Goal: Information Seeking & Learning: Get advice/opinions

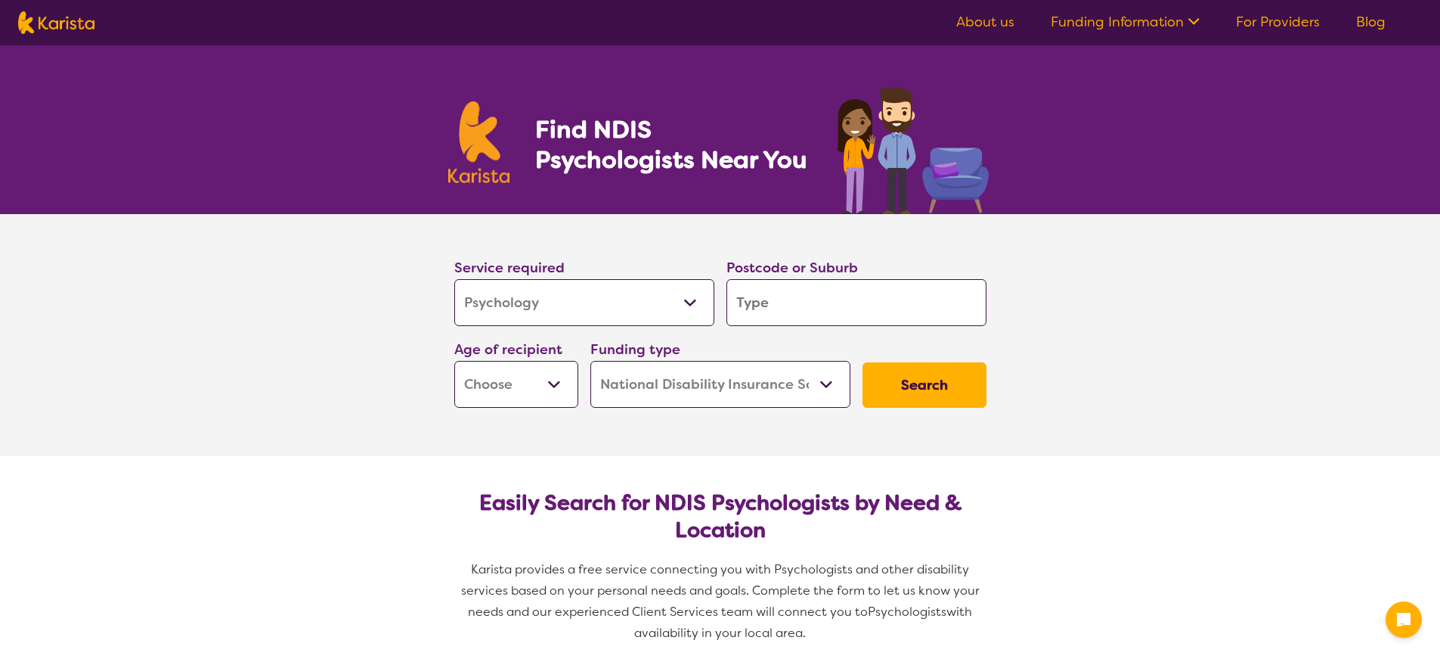
select select "Psychology"
select select "NDIS"
select select "Psychology"
select select "NDIS"
click at [773, 302] on input "search" at bounding box center [857, 302] width 260 height 47
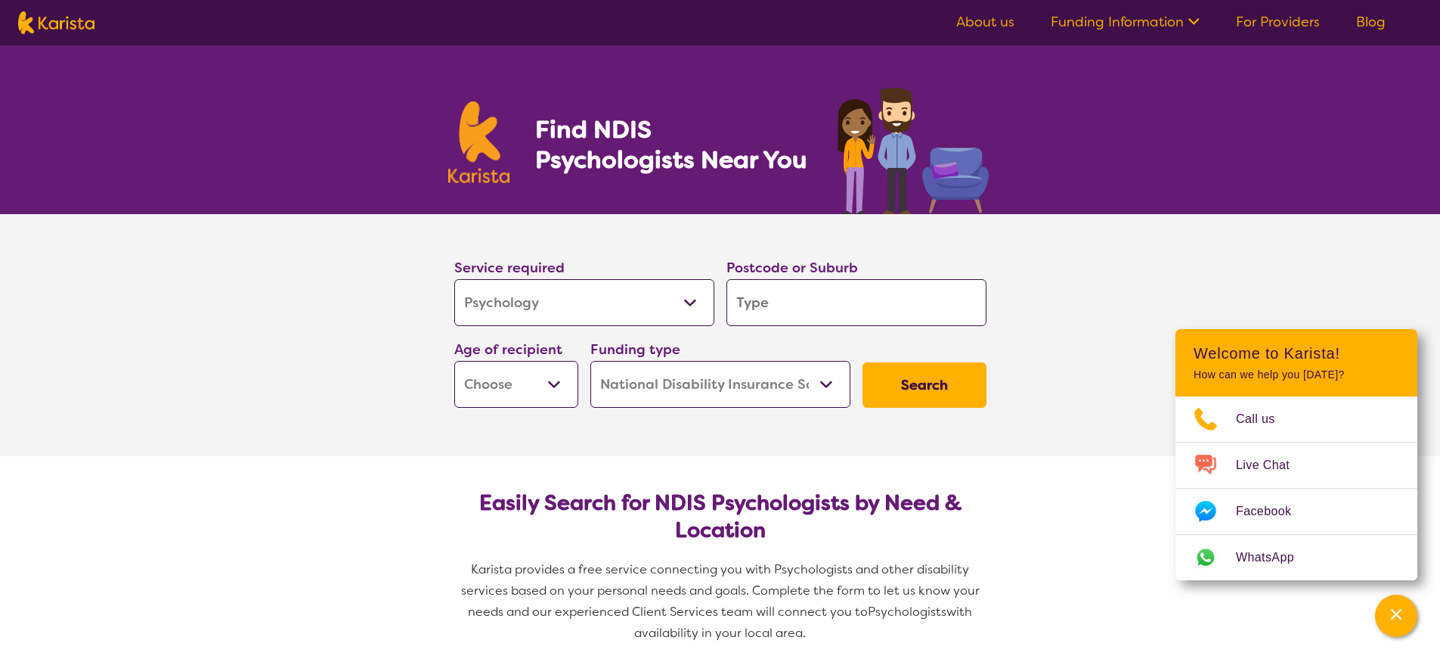
type input "3"
type input "33"
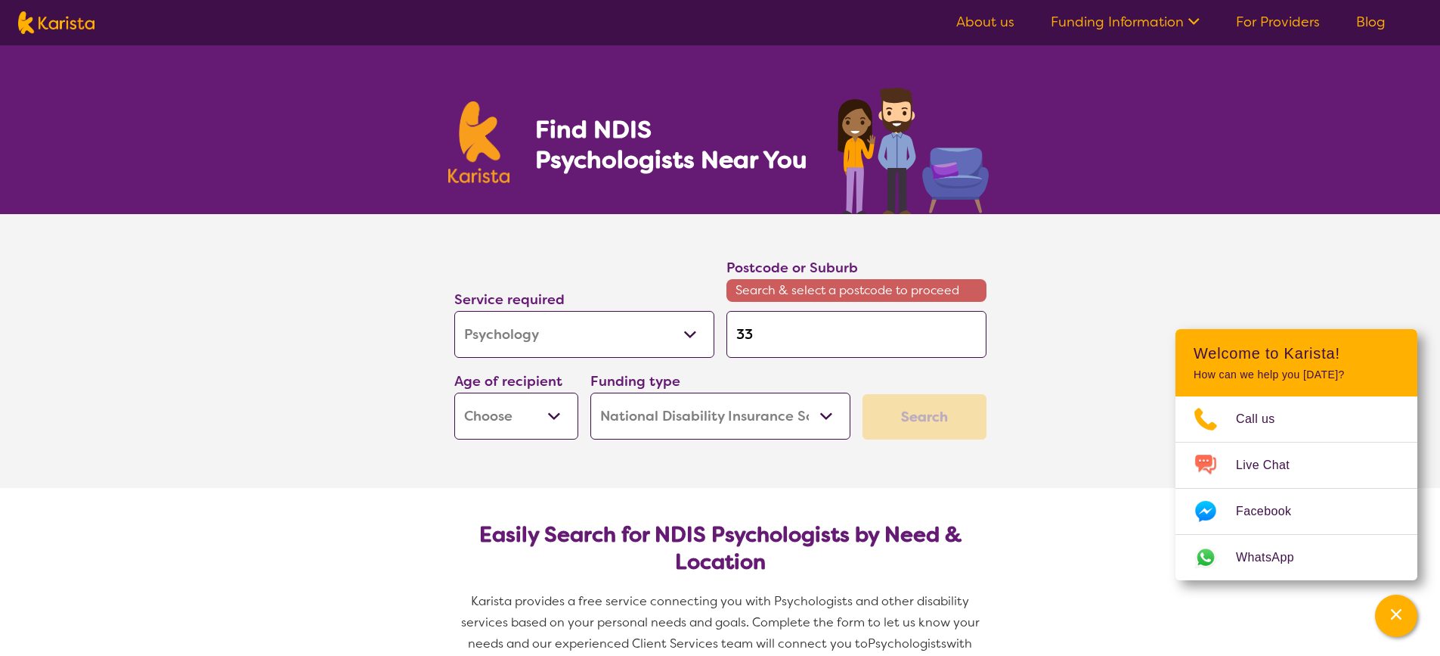
type input "335"
type input "3350"
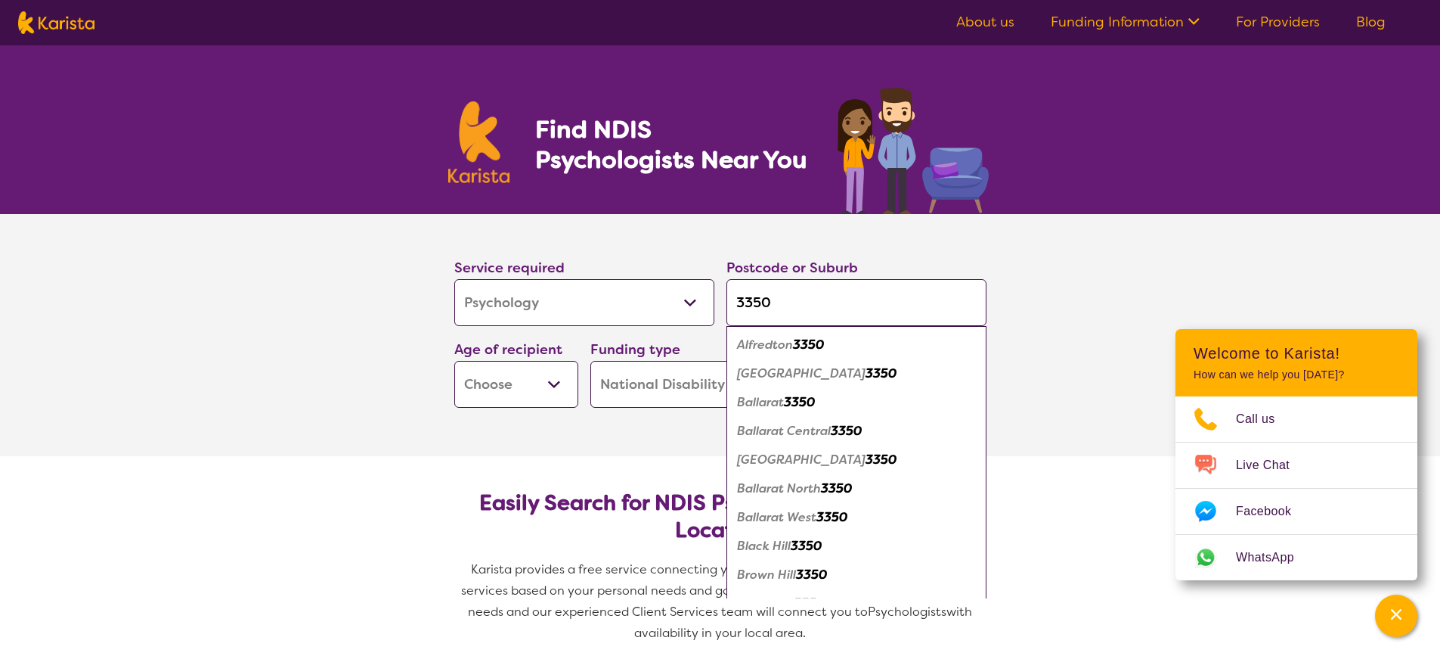
type input "335"
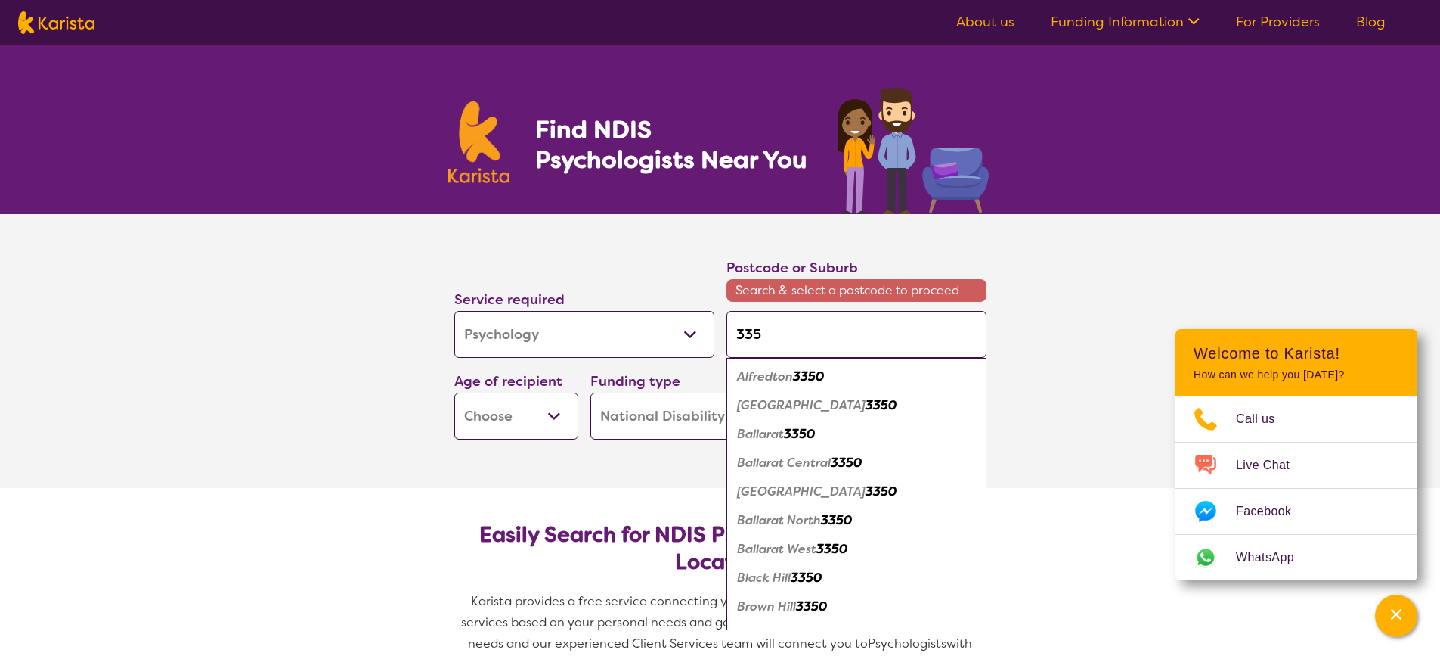
type input "33"
type input "3"
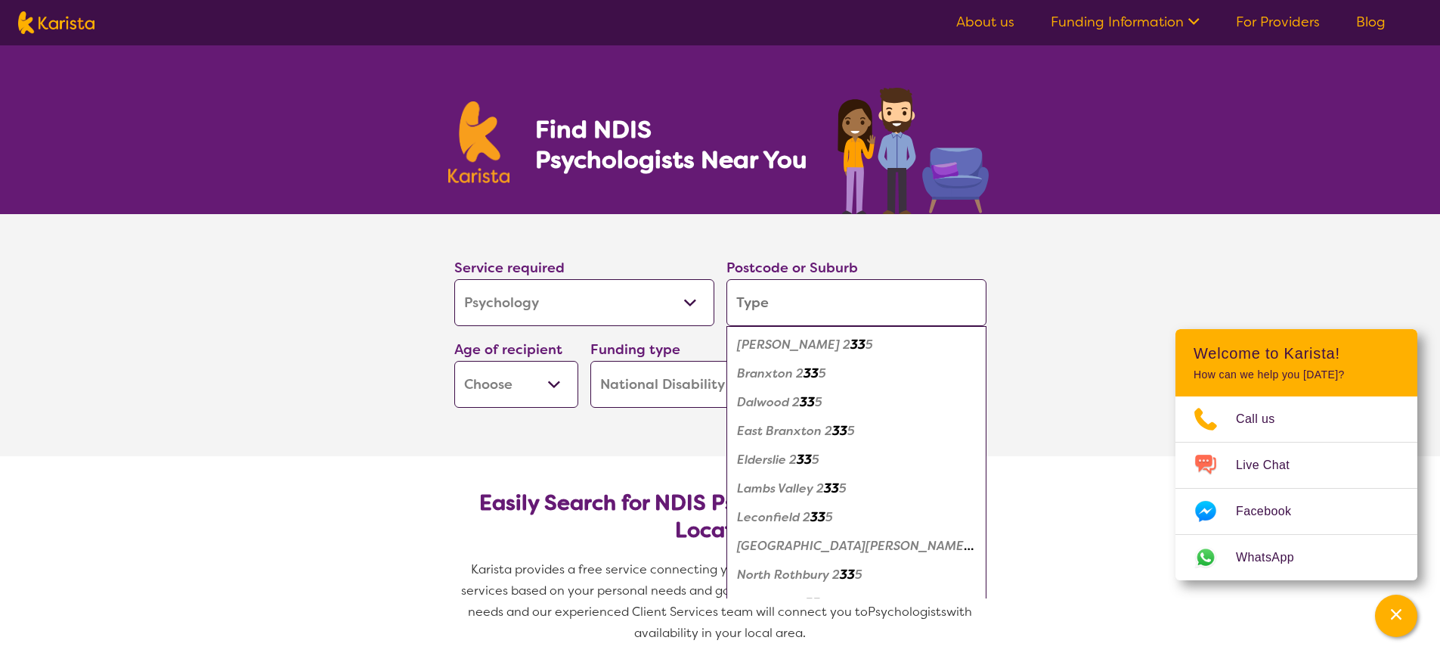
type input "b"
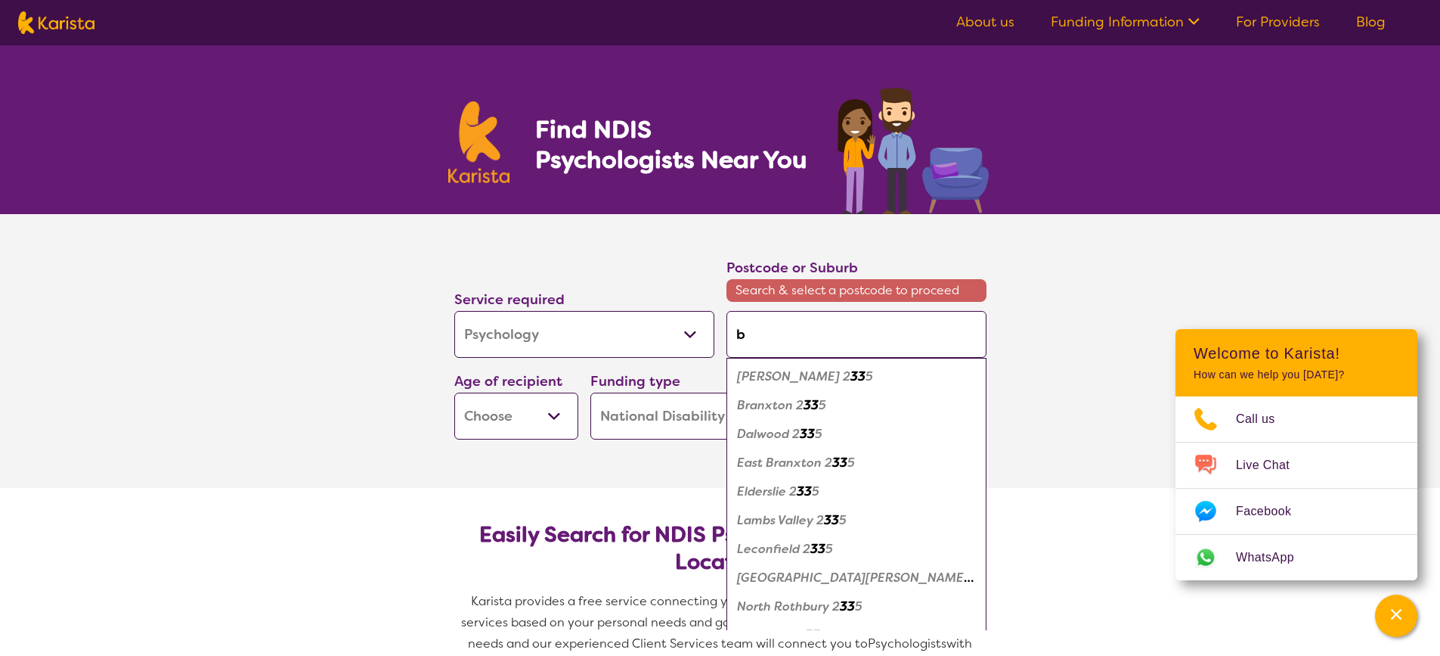
type input "ba"
type input "ban"
type input "bann"
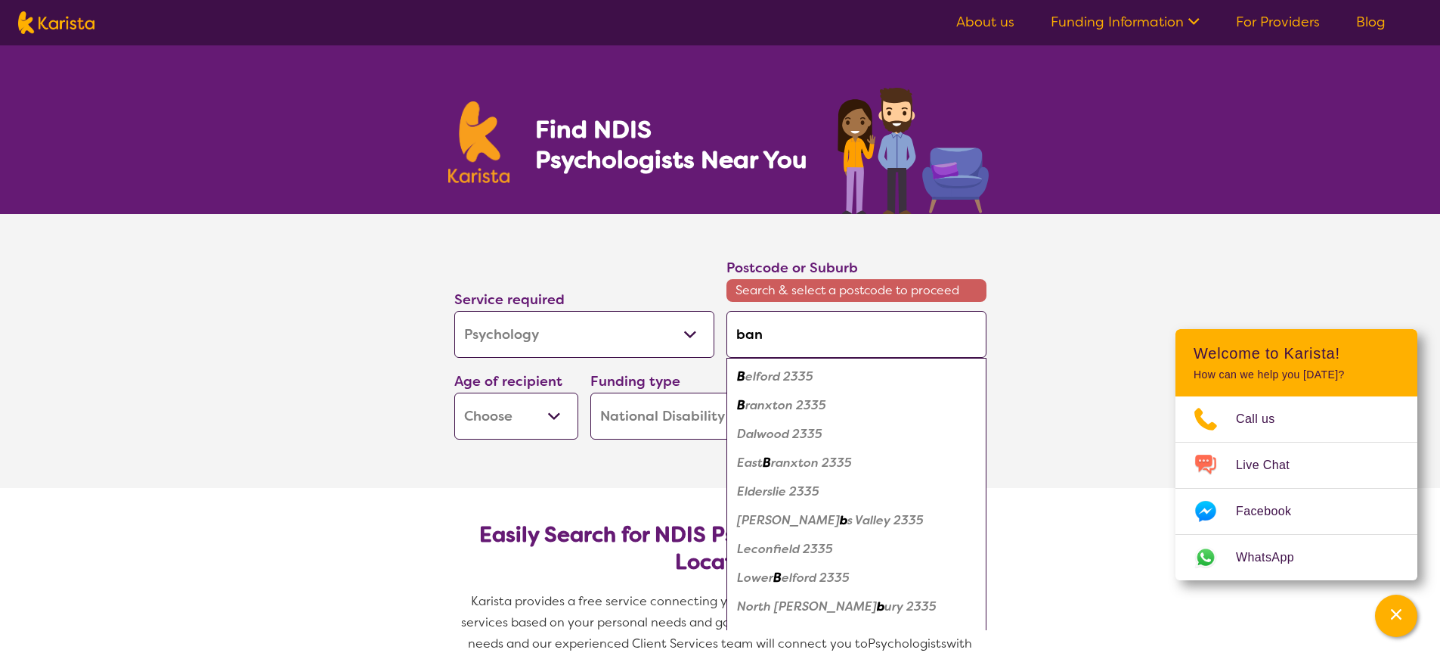
type input "bann"
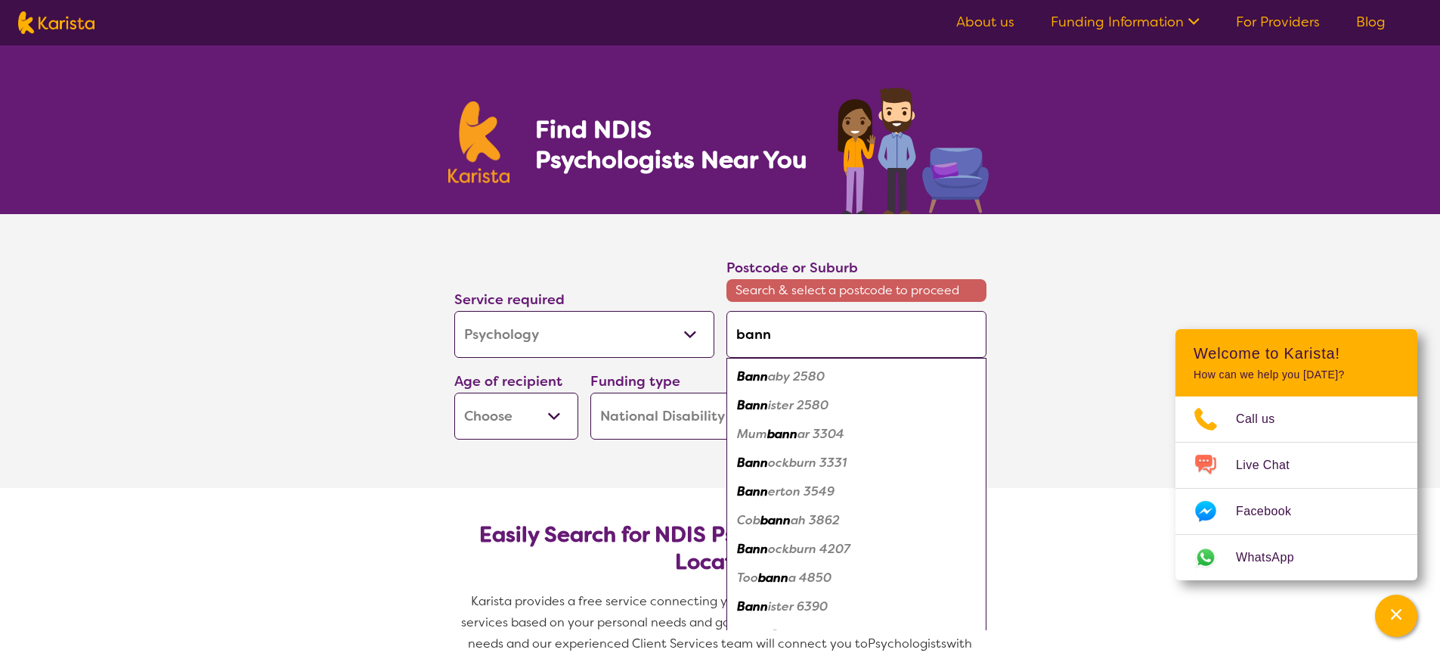
click at [795, 461] on em "ockburn 3331" at bounding box center [807, 462] width 79 height 16
type input "3331"
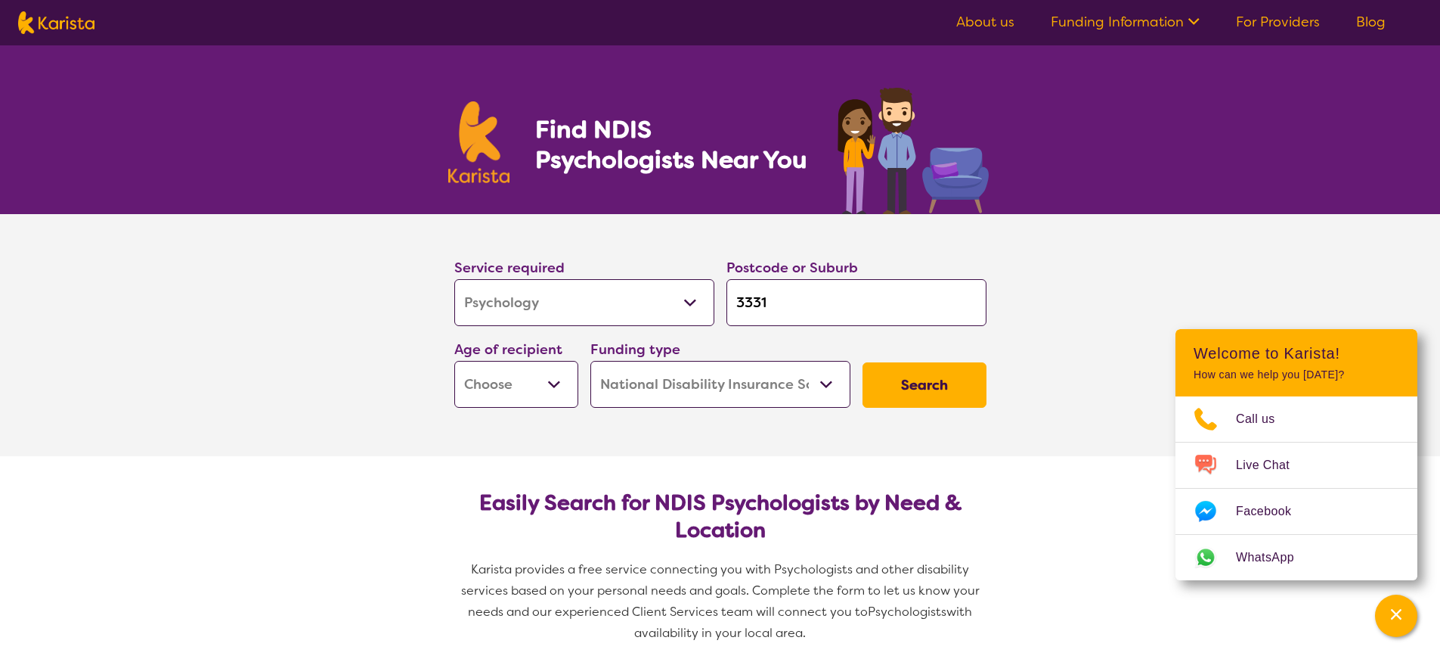
click at [489, 389] on select "Early Childhood - 0 to 9 Child - 10 to 11 Adolescent - 12 to 17 Adult - 18 to 6…" at bounding box center [516, 384] width 124 height 47
select select "AS"
click at [454, 361] on select "Early Childhood - 0 to 9 Child - 10 to 11 Adolescent - 12 to 17 Adult - 18 to 6…" at bounding box center [516, 384] width 124 height 47
select select "AS"
click at [665, 382] on select "Home Care Package (HCP) National Disability Insurance Scheme (NDIS) I don't know" at bounding box center [721, 384] width 260 height 47
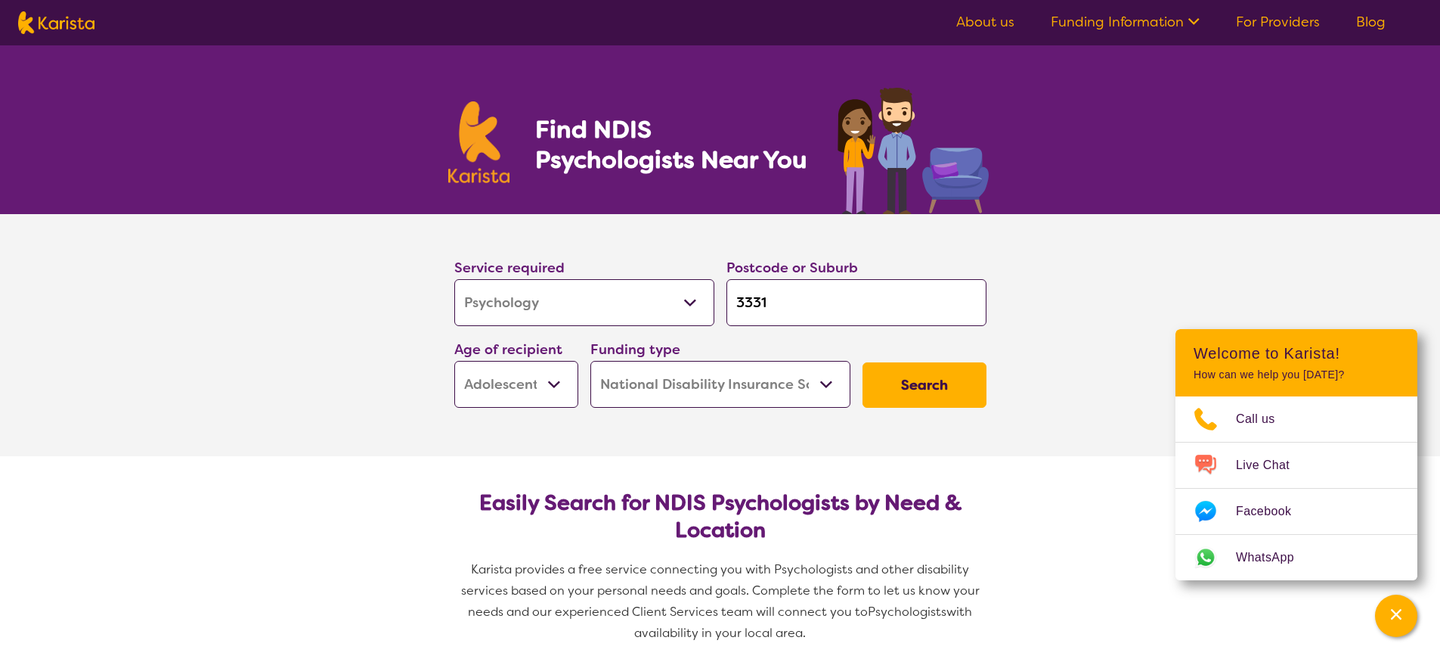
click at [665, 382] on select "Home Care Package (HCP) National Disability Insurance Scheme (NDIS) I don't know" at bounding box center [721, 384] width 260 height 47
click at [895, 388] on button "Search" at bounding box center [925, 384] width 124 height 45
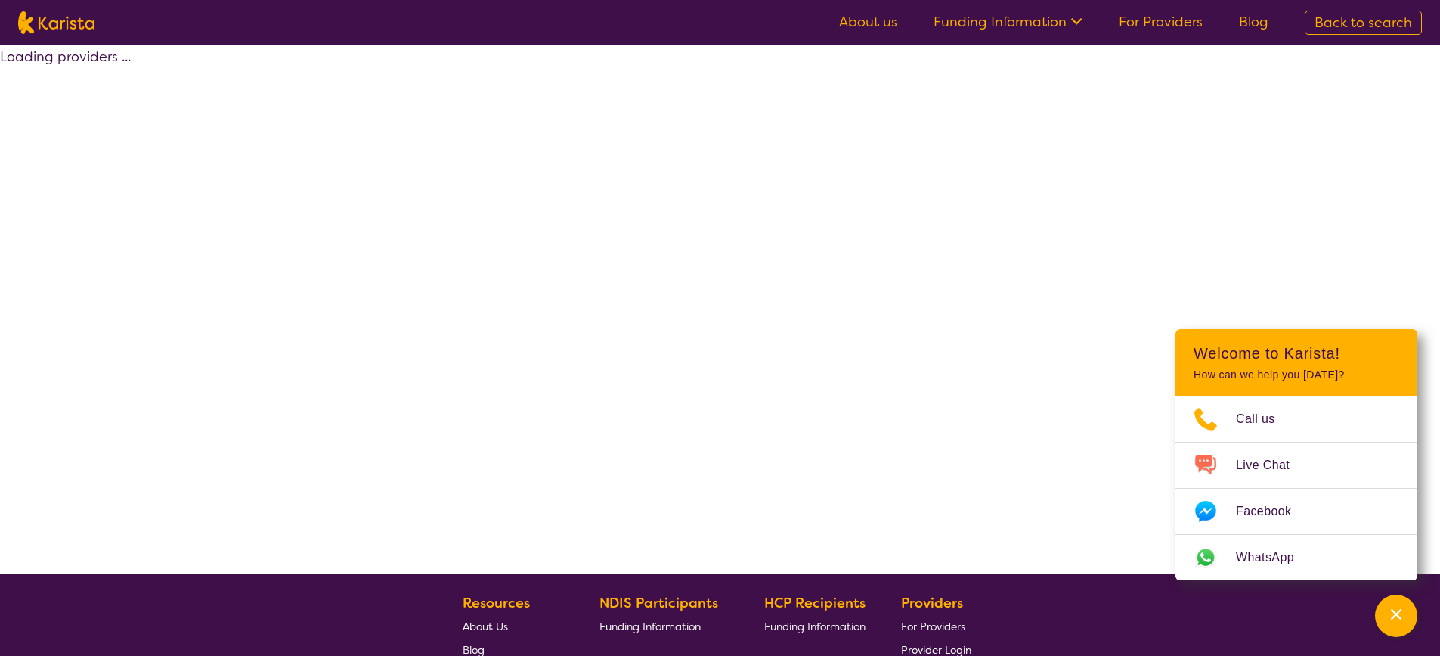
select select "by_score"
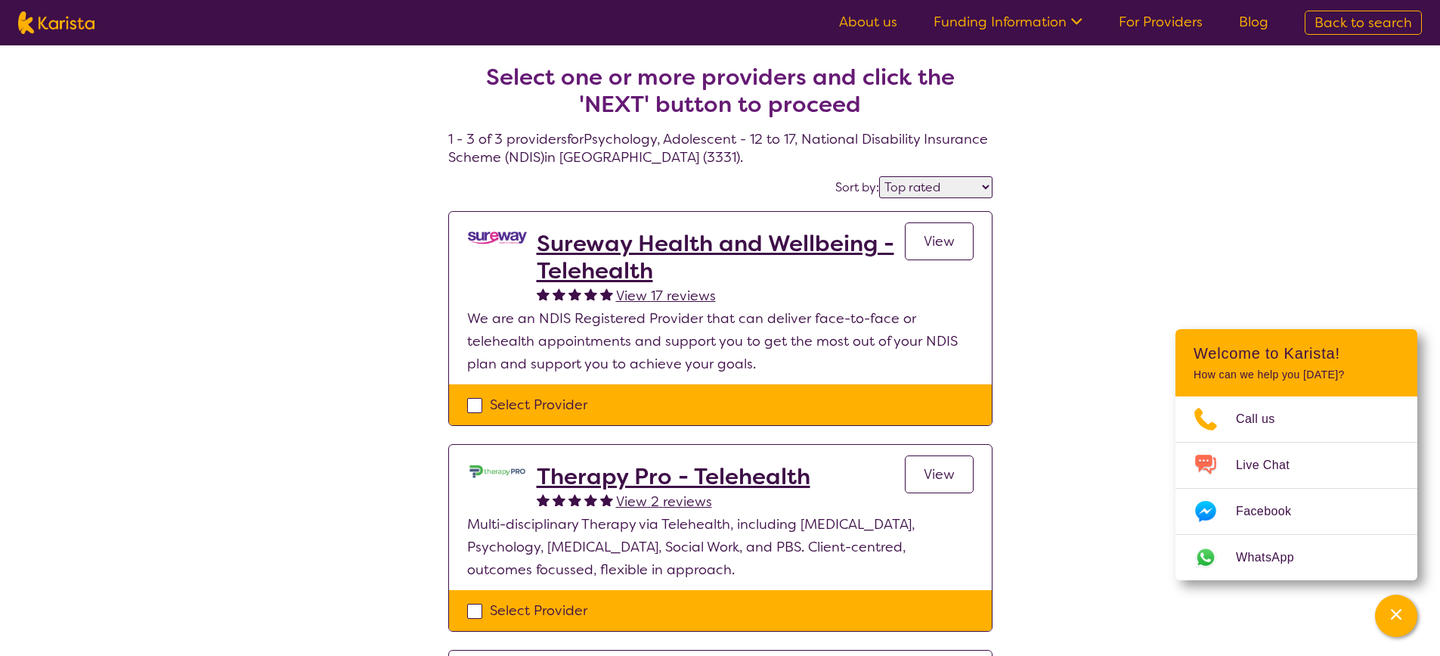
click at [718, 248] on h2 "Sureway Health and Wellbeing - Telehealth" at bounding box center [721, 257] width 368 height 54
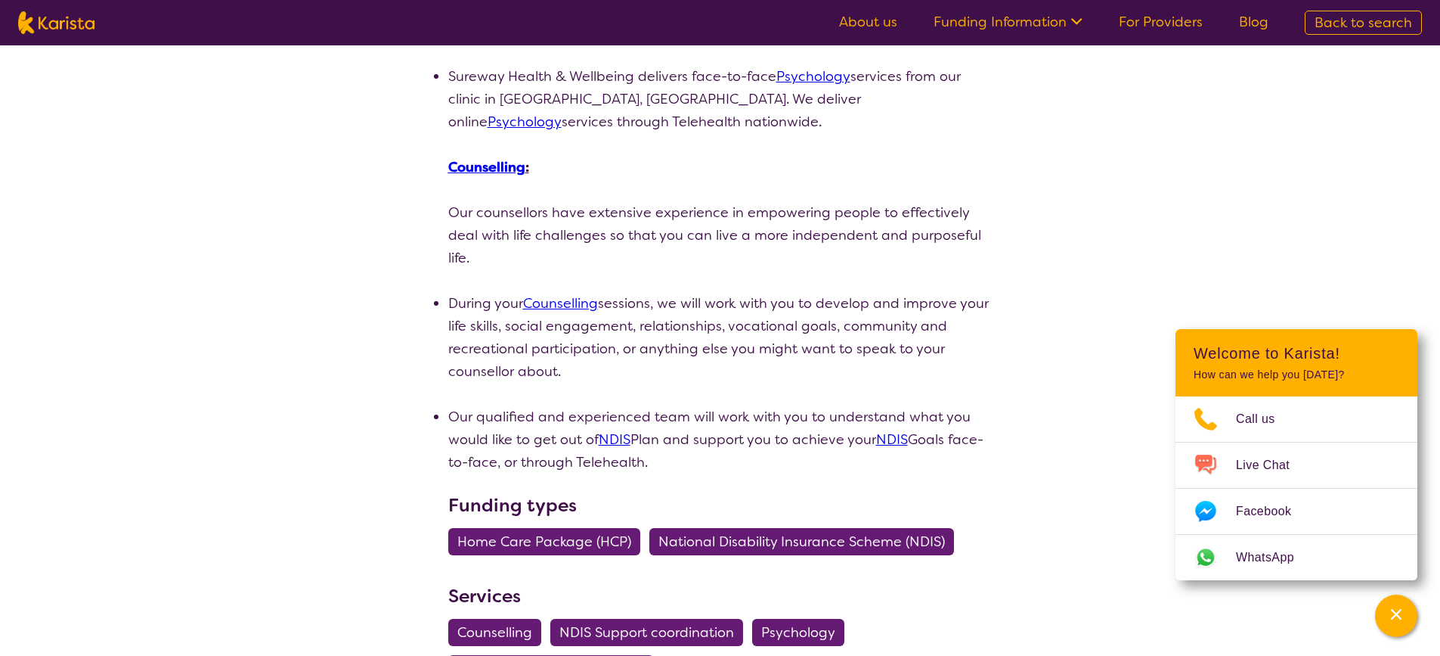
scroll to position [227, 0]
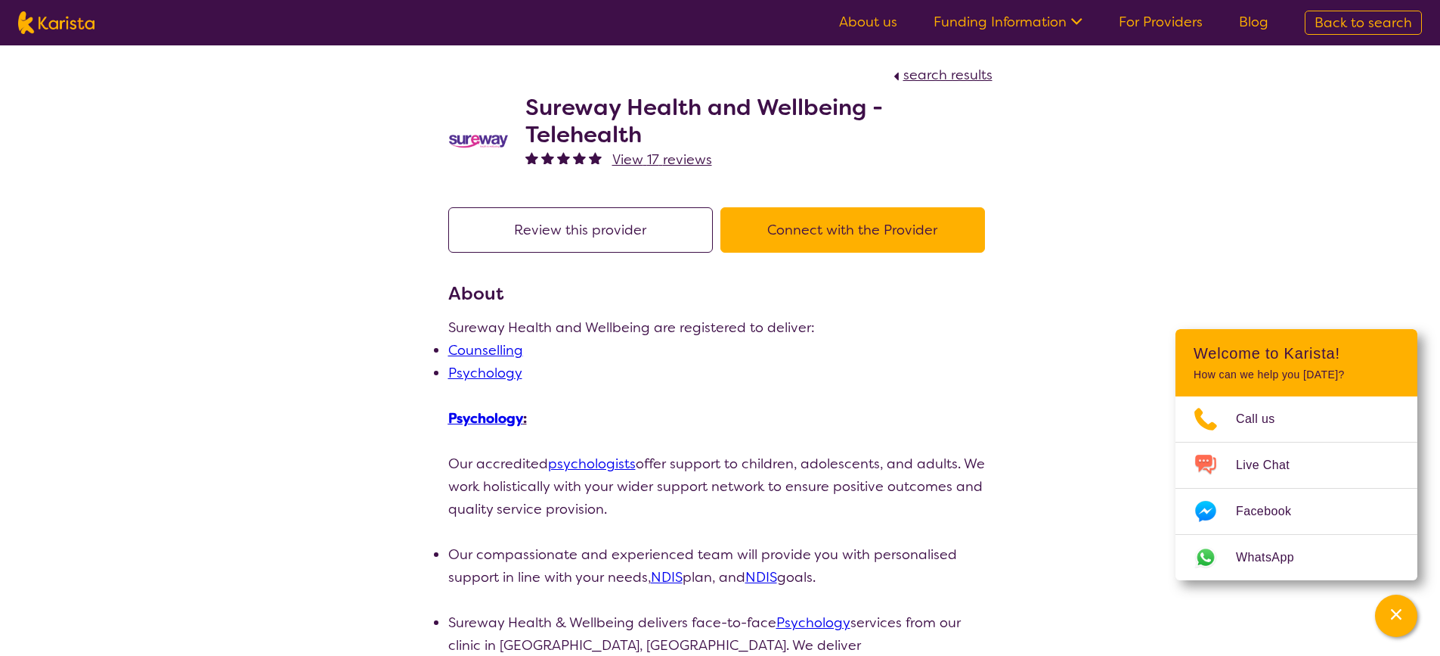
select select "by_score"
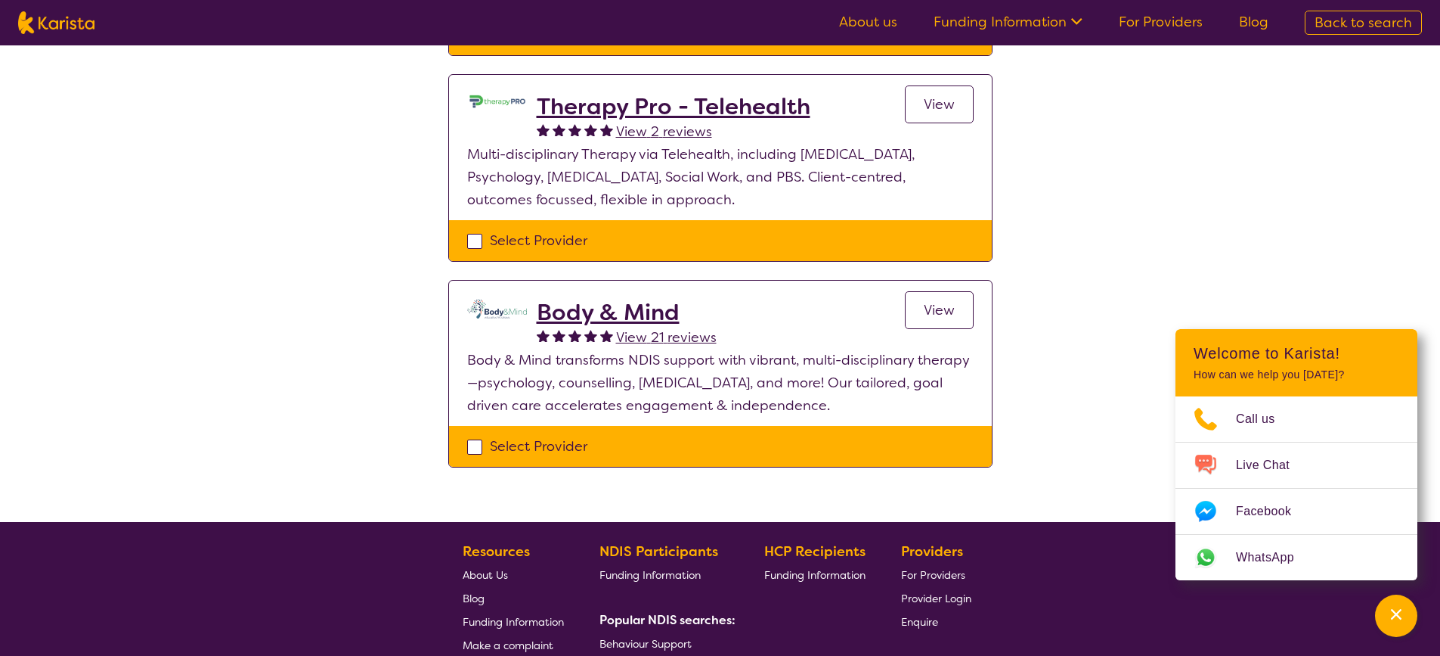
scroll to position [378, 0]
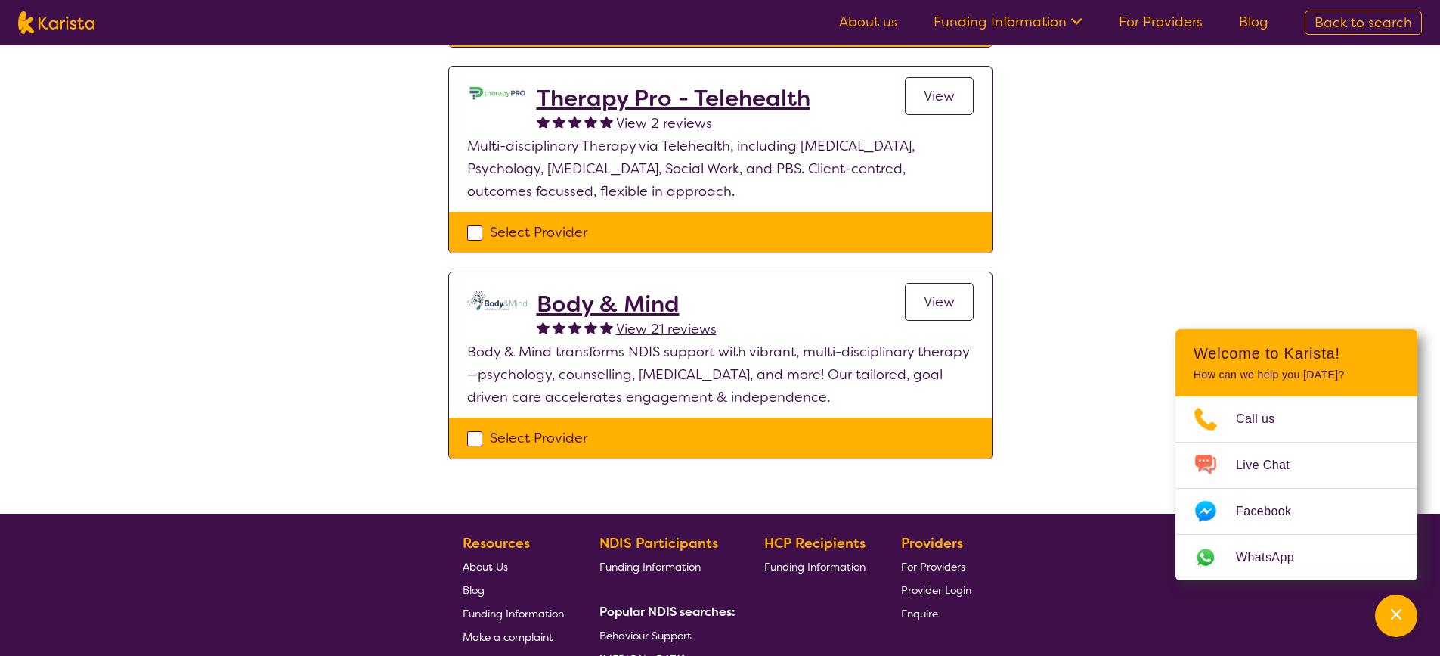
click at [625, 302] on h2 "Body & Mind" at bounding box center [627, 303] width 180 height 27
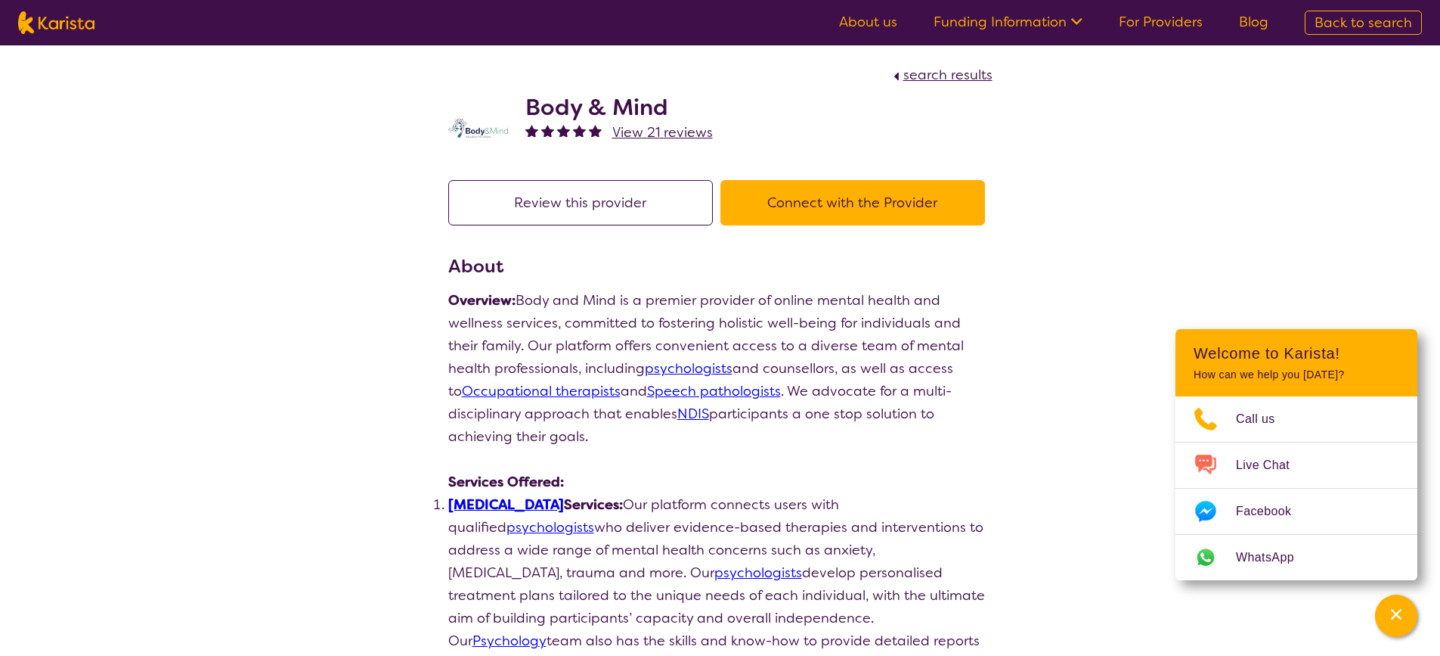
scroll to position [282, 0]
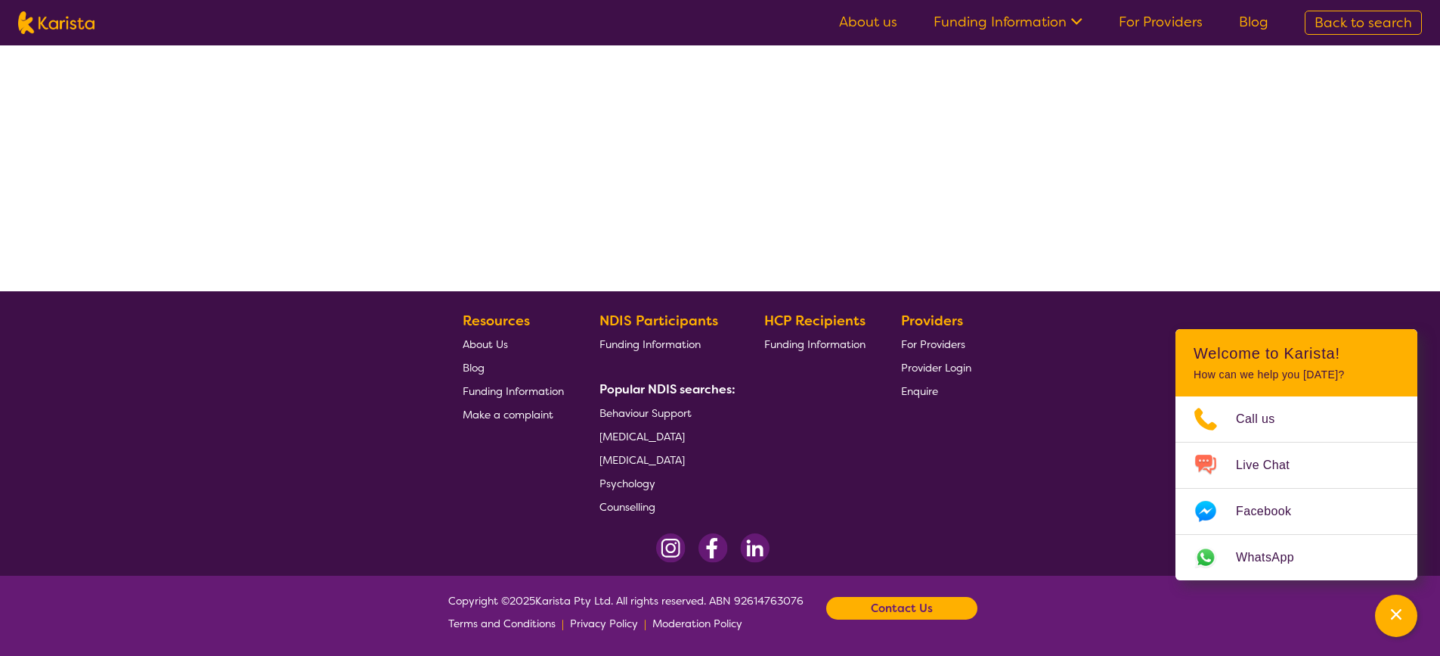
select select "by_score"
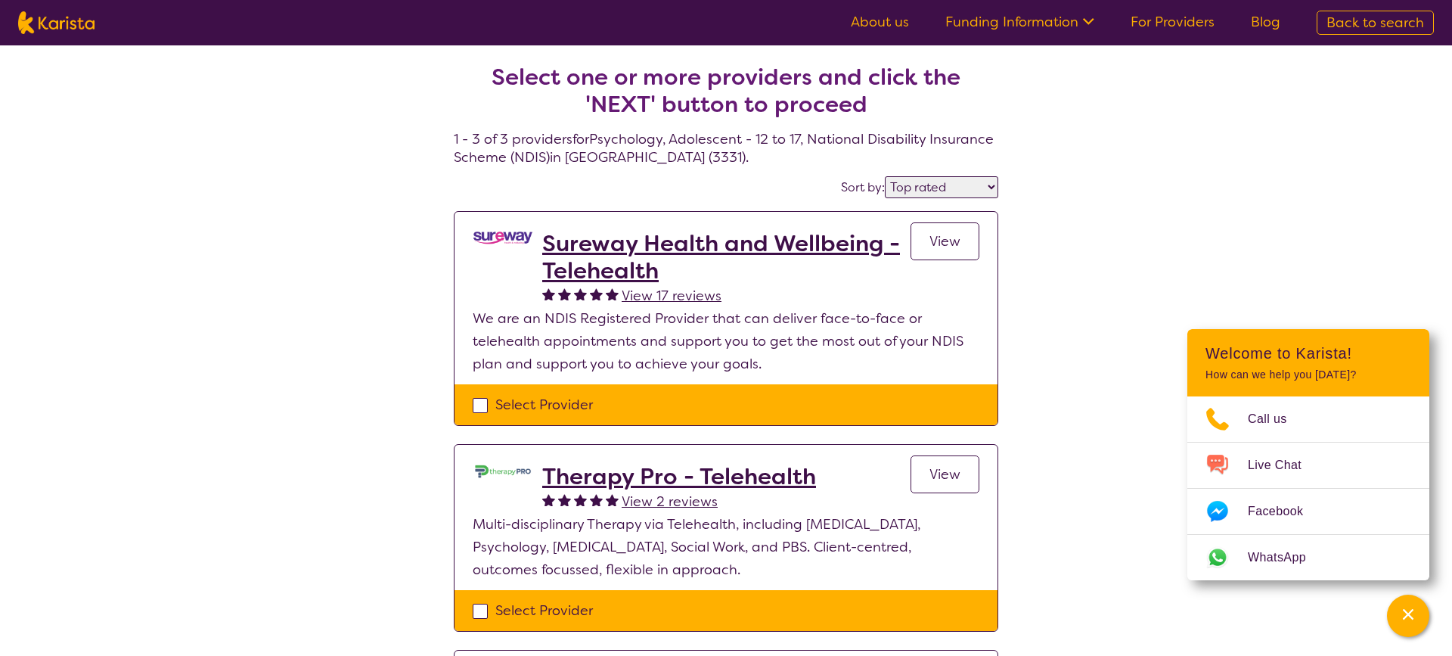
select select "Psychology"
select select "AS"
select select "NDIS"
select select "Psychology"
select select "AS"
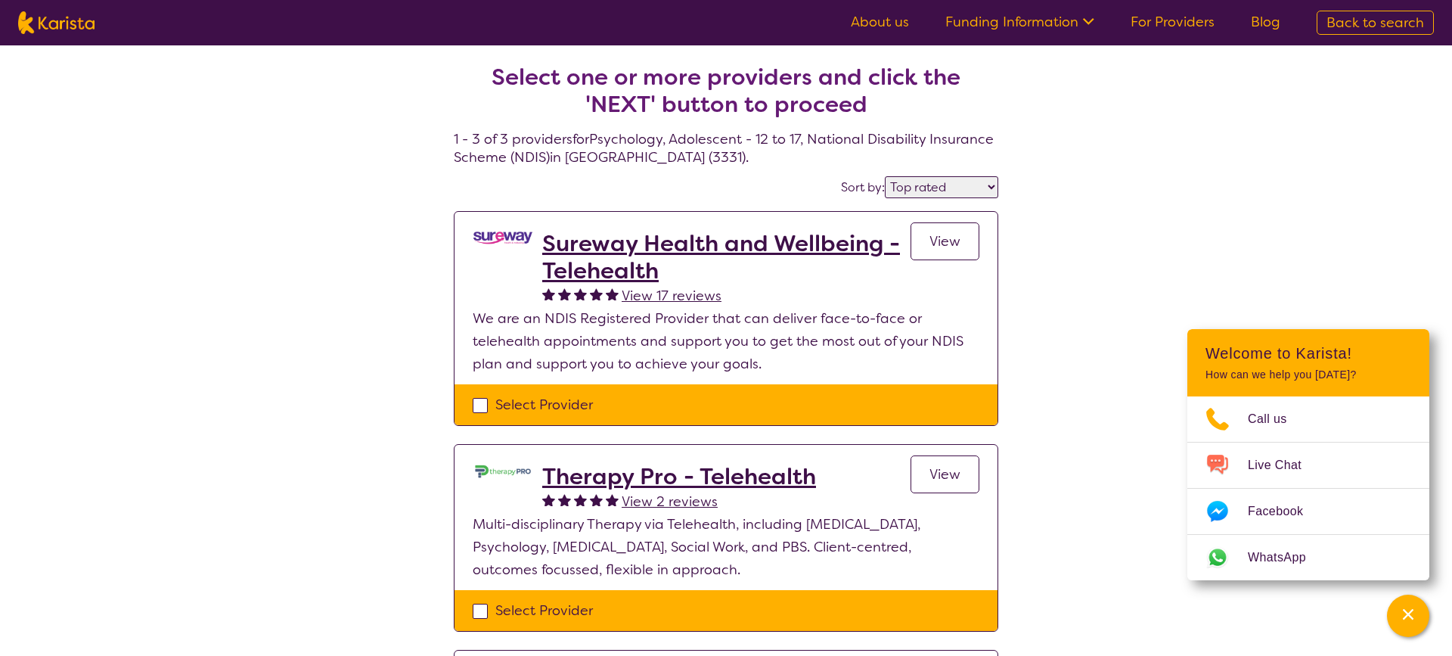
select select "NDIS"
